Goal: Task Accomplishment & Management: Use online tool/utility

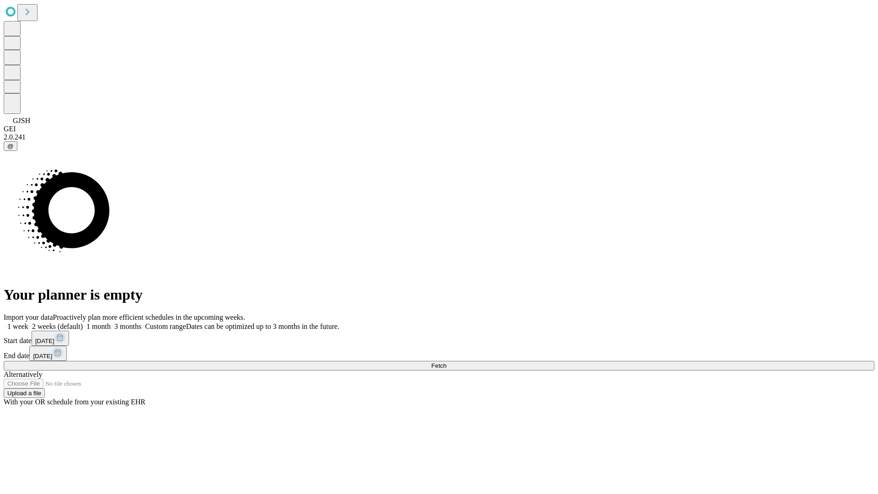
click at [447, 362] on span "Fetch" at bounding box center [438, 365] width 15 height 7
